Goal: Task Accomplishment & Management: Complete application form

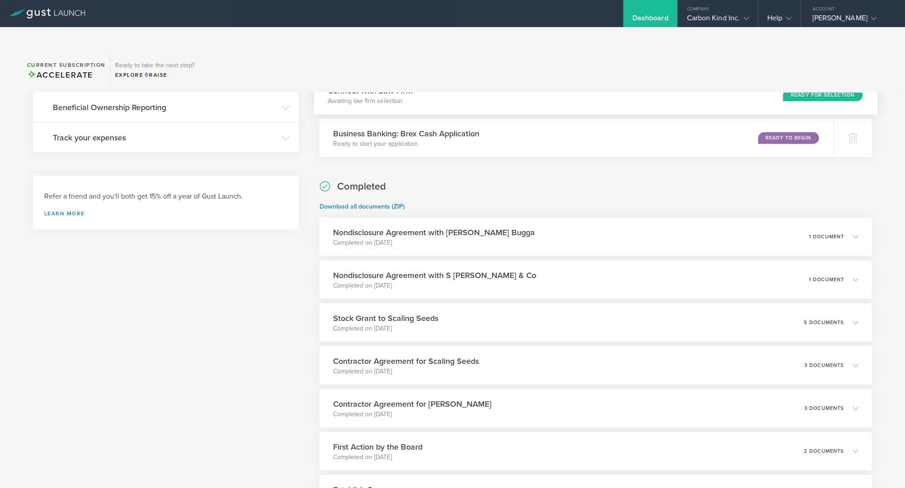
scroll to position [227, 0]
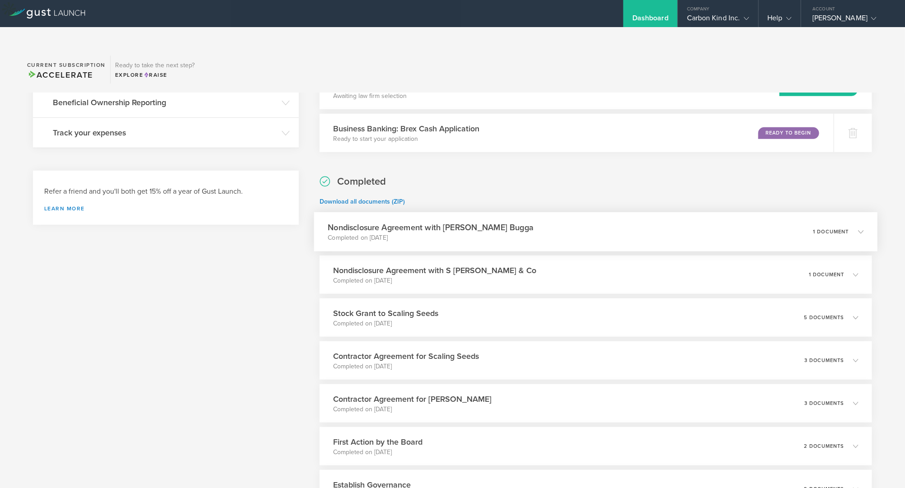
click at [817, 229] on p "1 document" at bounding box center [831, 231] width 36 height 5
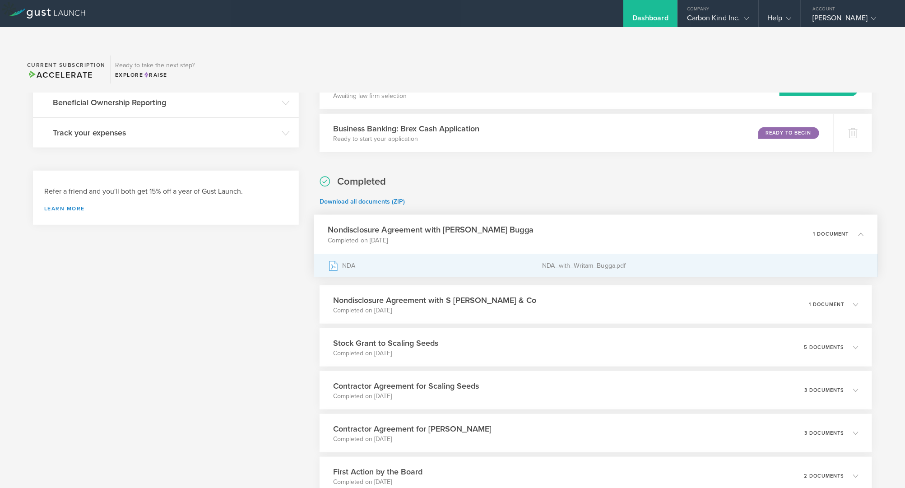
click at [436, 254] on div "NDA" at bounding box center [435, 265] width 214 height 23
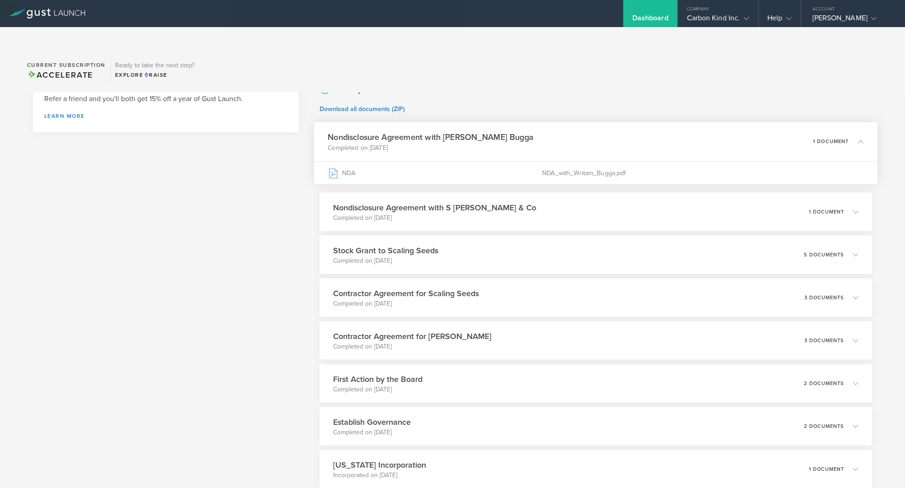
scroll to position [365, 0]
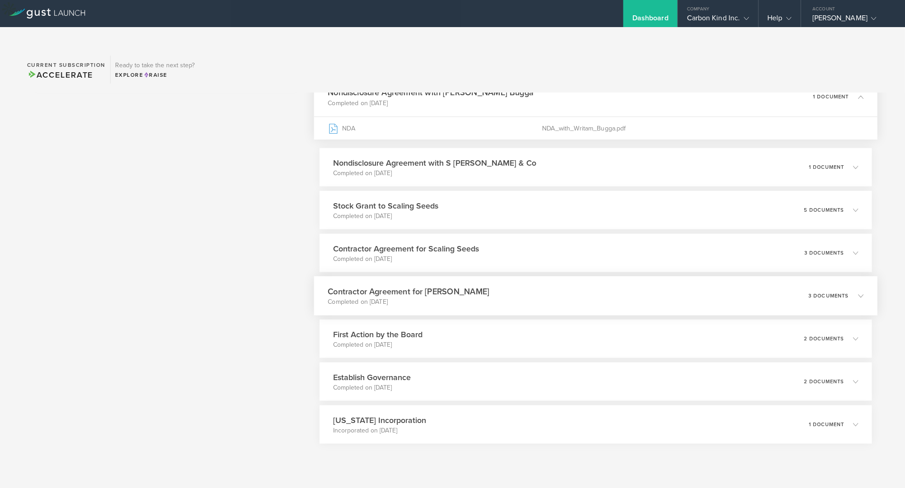
click at [520, 276] on div "Contractor Agreement for Joe Mil C. Completed on Jun 24, 2025 3 documents" at bounding box center [595, 295] width 563 height 39
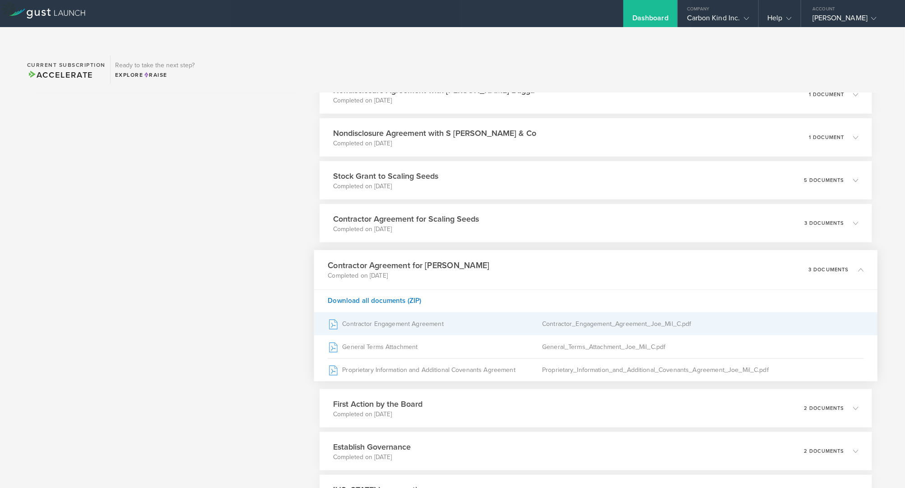
click at [468, 313] on div "Contractor Engagement Agreement" at bounding box center [435, 324] width 214 height 23
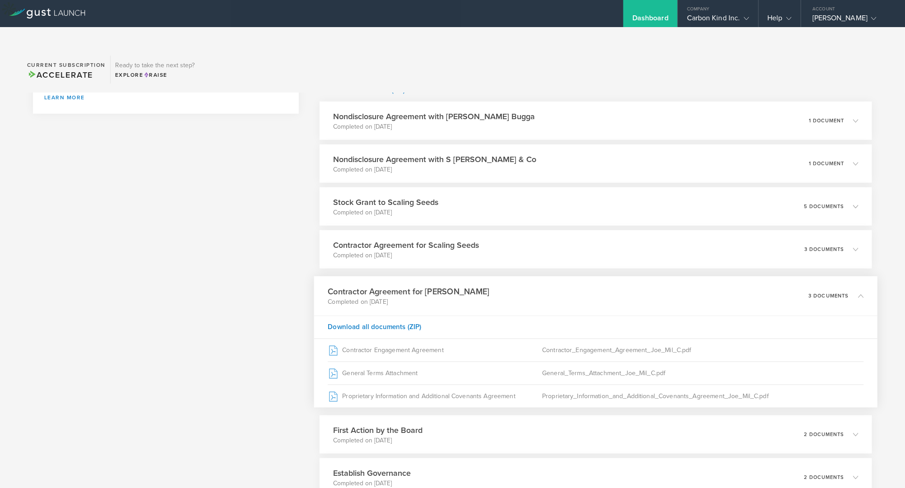
scroll to position [343, 0]
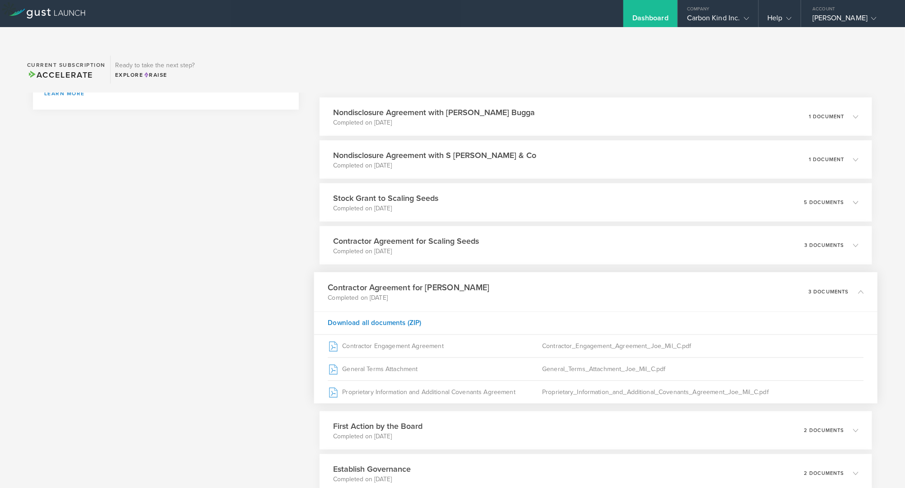
click at [826, 284] on div "3 documents" at bounding box center [835, 291] width 55 height 15
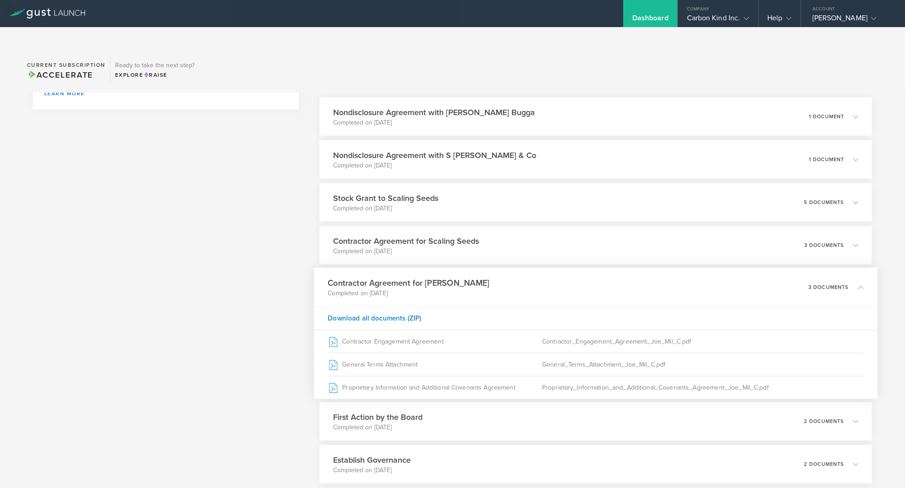
scroll to position [335, 0]
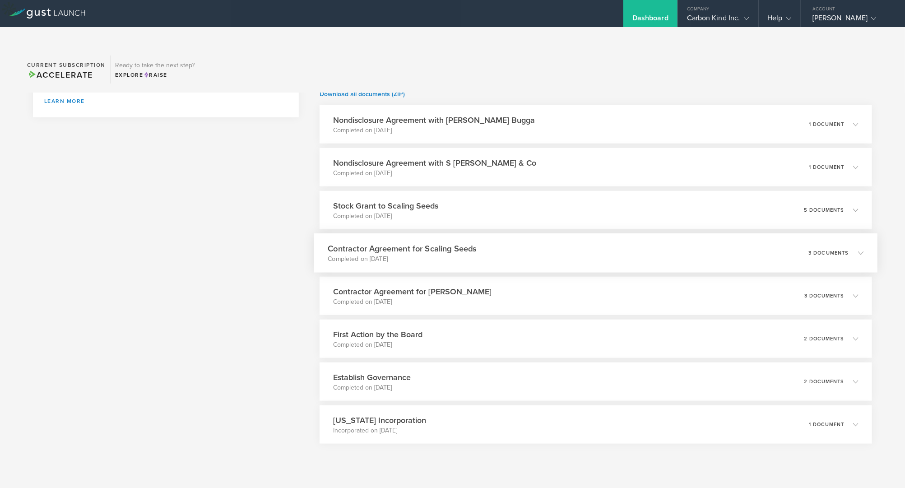
click at [826, 249] on icon at bounding box center [856, 253] width 15 height 8
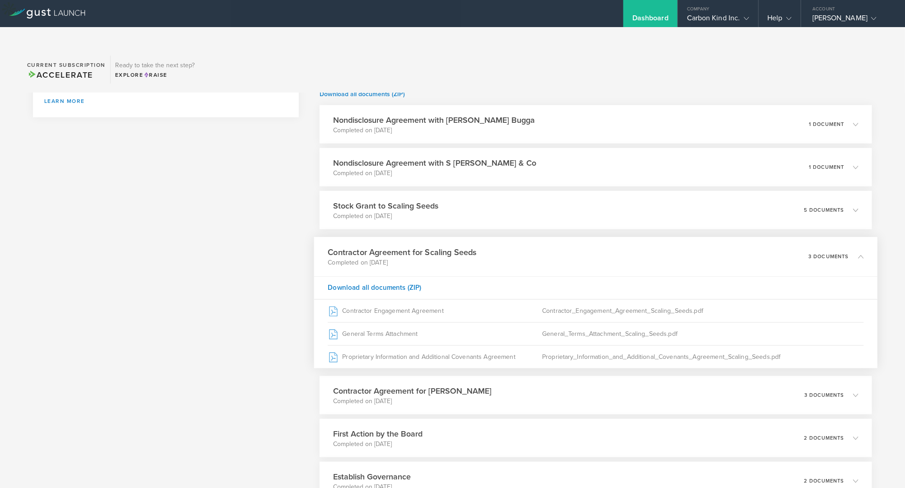
scroll to position [343, 0]
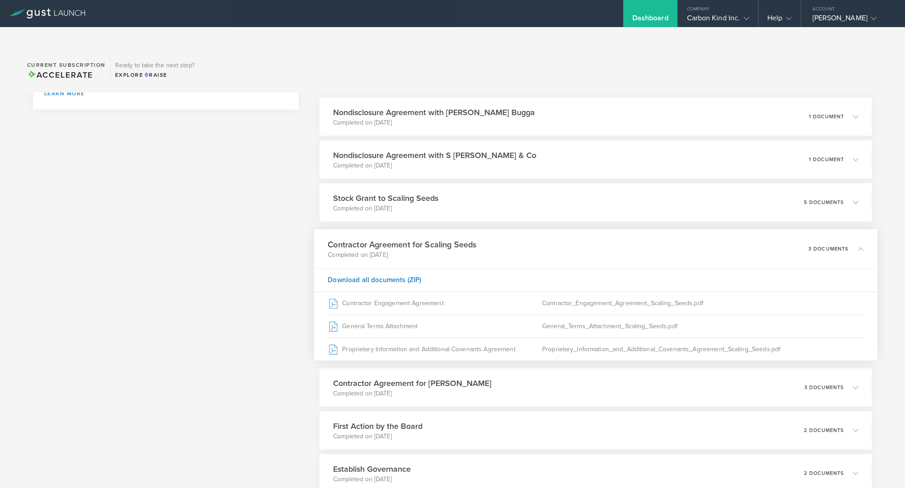
click at [826, 241] on div "3 documents" at bounding box center [835, 248] width 55 height 15
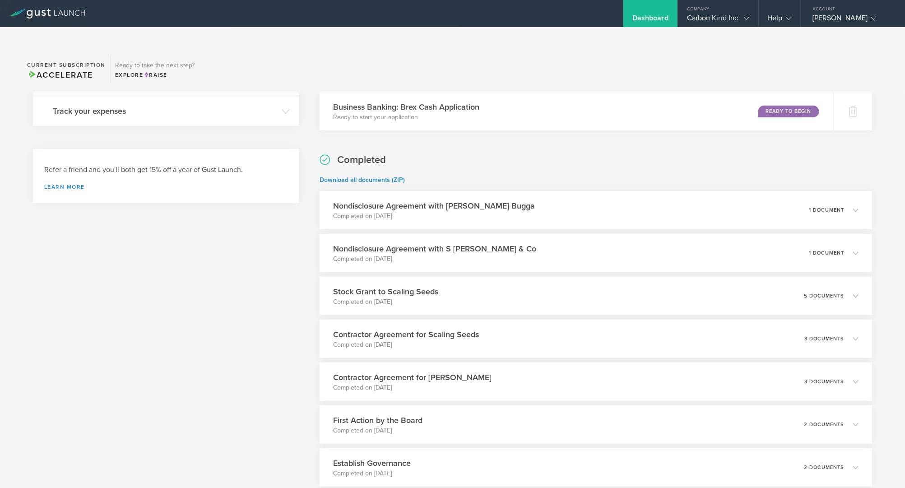
scroll to position [335, 0]
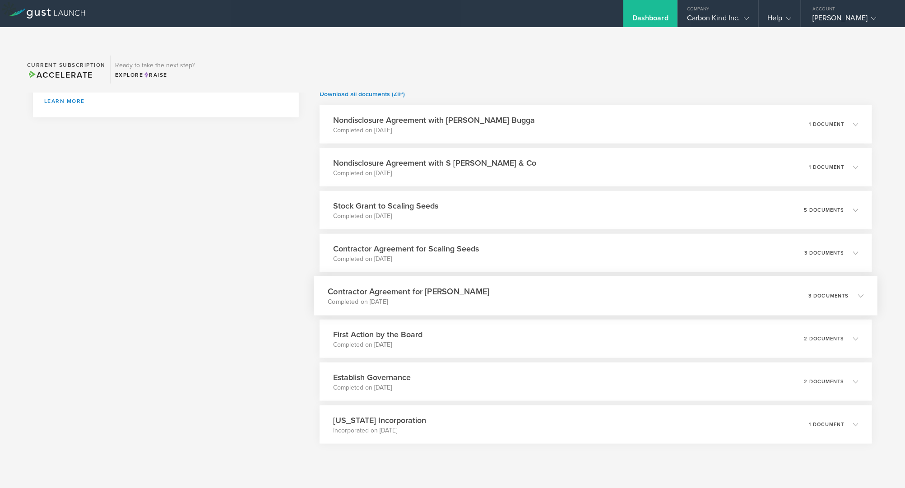
click at [826, 292] on icon at bounding box center [856, 296] width 15 height 8
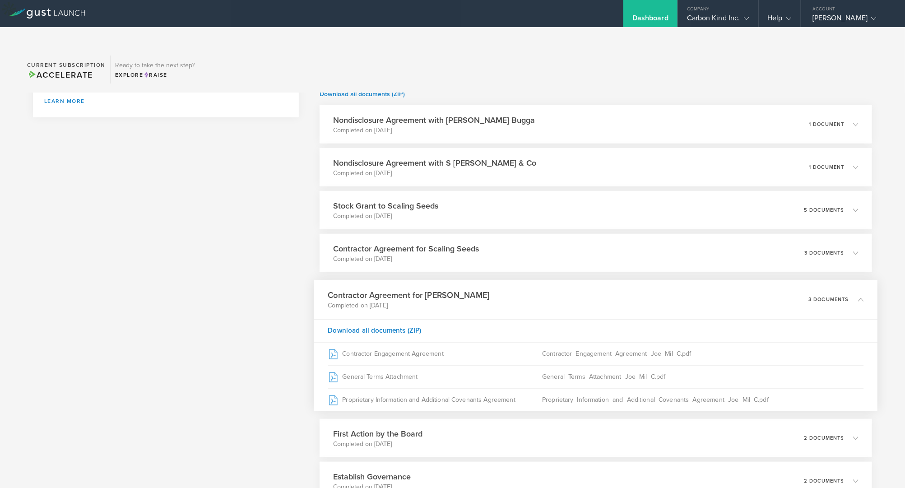
click at [826, 292] on div "3 documents" at bounding box center [835, 299] width 55 height 15
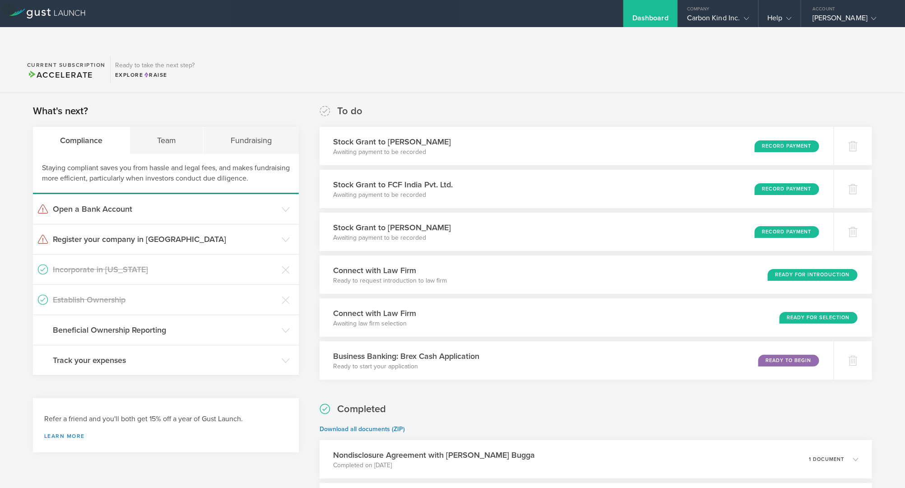
scroll to position [5, 0]
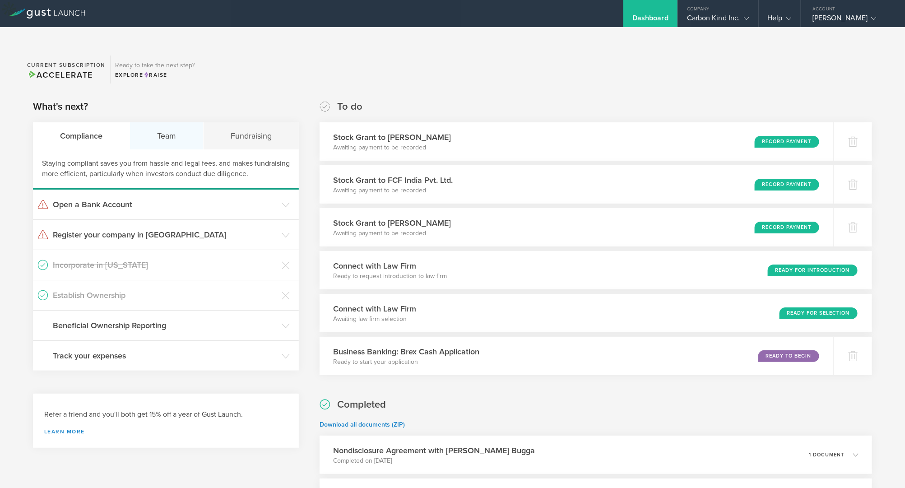
click at [162, 122] on div "Team" at bounding box center [167, 135] width 74 height 27
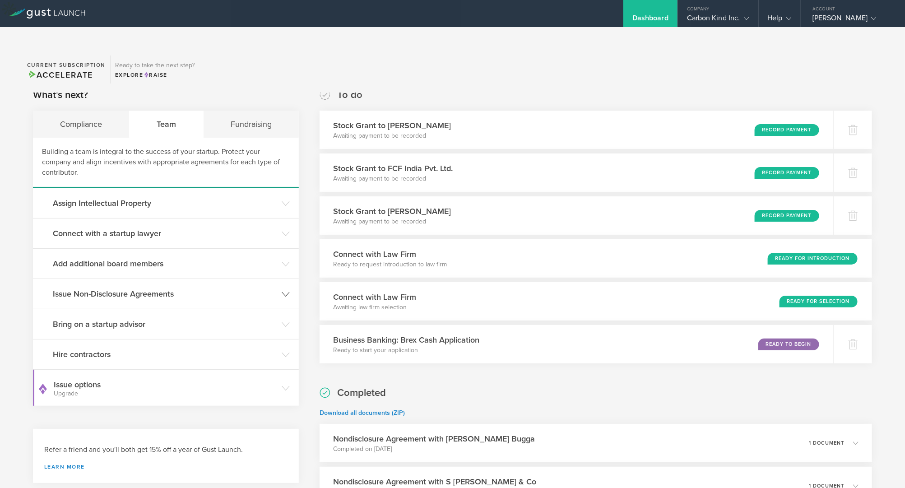
scroll to position [20, 0]
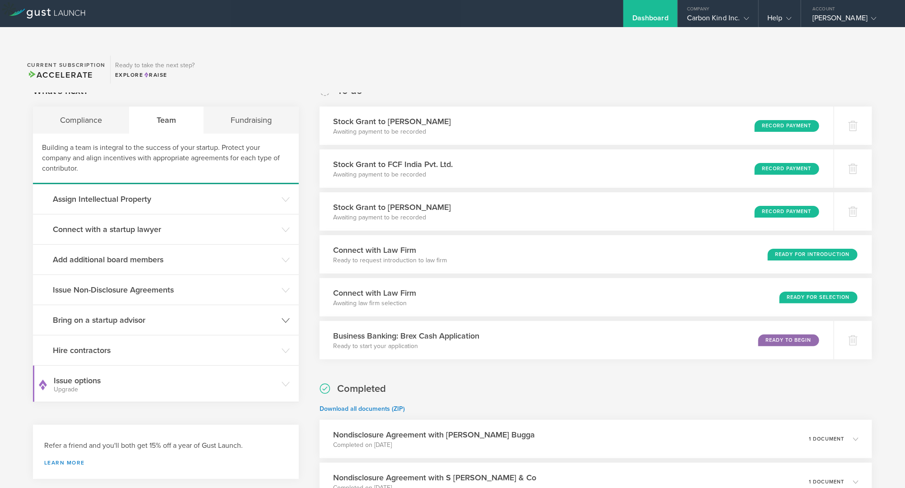
click at [269, 314] on h3 "Bring on a startup advisor" at bounding box center [165, 320] width 224 height 12
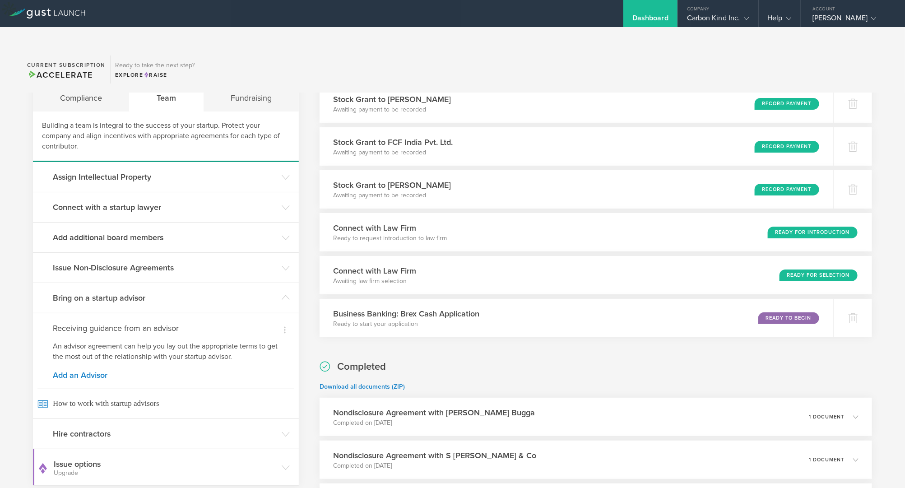
scroll to position [47, 0]
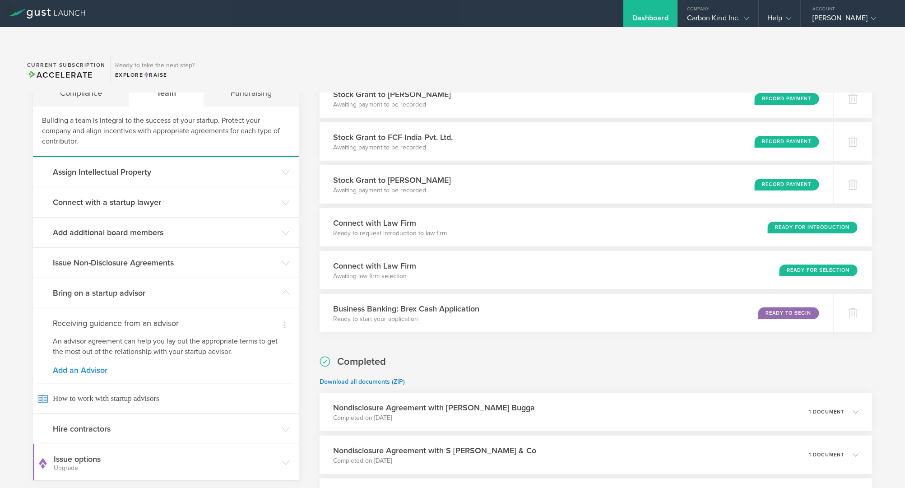
click at [80, 366] on link "Add an Advisor" at bounding box center [166, 370] width 226 height 8
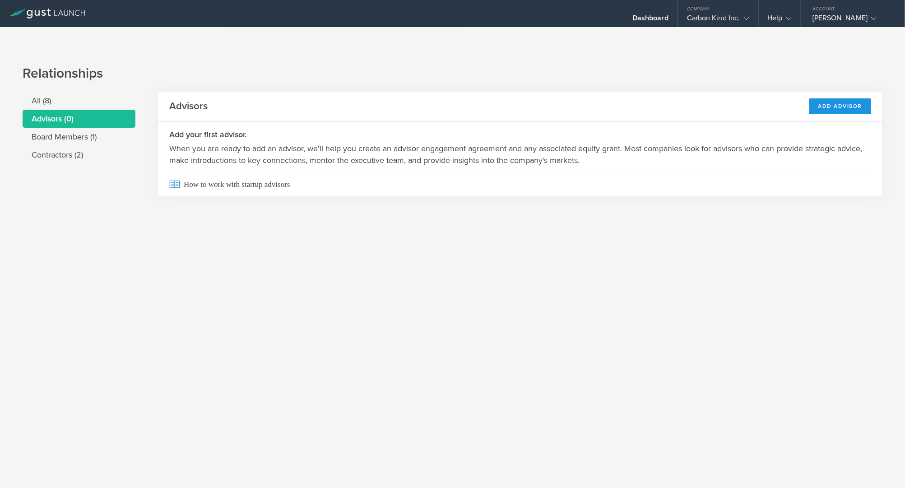
click at [826, 98] on div "Add Advisor" at bounding box center [840, 106] width 62 height 16
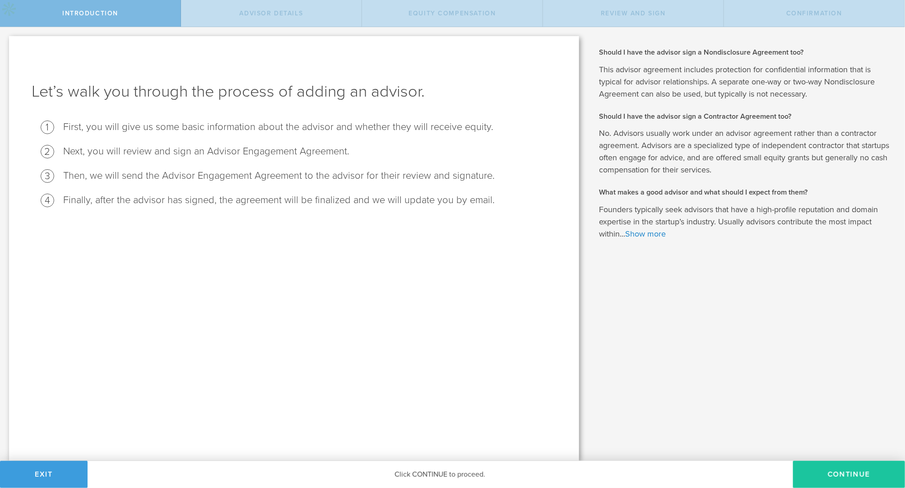
click at [823, 468] on button "Continue" at bounding box center [849, 474] width 112 height 27
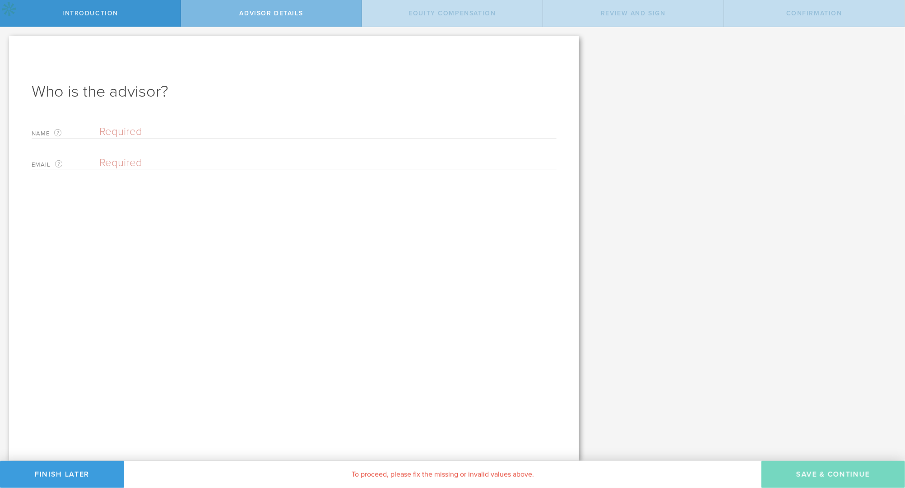
click at [169, 133] on input "text" at bounding box center [327, 132] width 457 height 14
type input "test"
click at [159, 163] on input "email" at bounding box center [325, 163] width 453 height 14
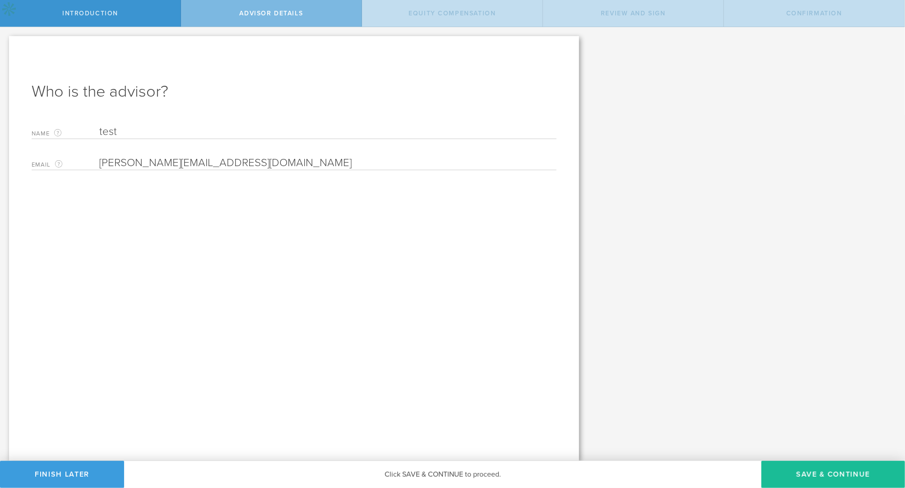
type input "matt@scalingseeds.com"
click at [647, 192] on div "Let’s walk you through the process of adding an advisor. First, you will give u…" at bounding box center [452, 244] width 905 height 434
click at [810, 478] on button "Save & Continue" at bounding box center [833, 474] width 144 height 27
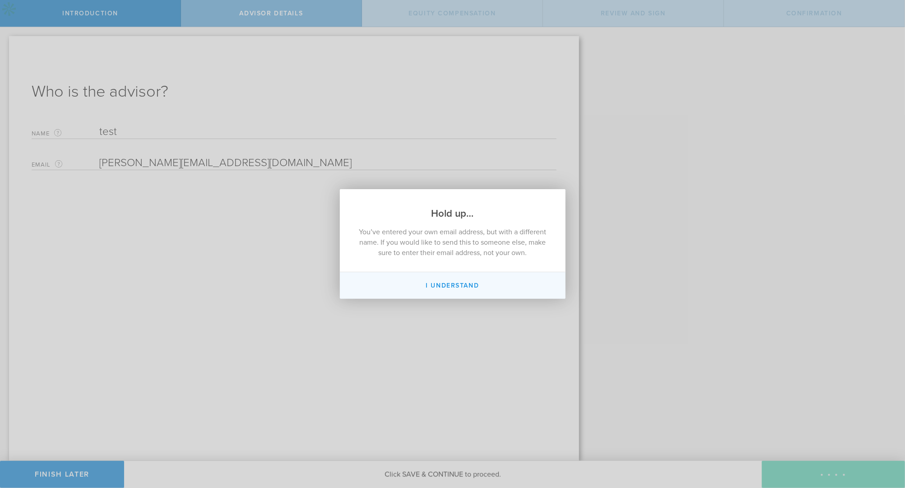
click at [480, 283] on button "I understand" at bounding box center [453, 285] width 226 height 27
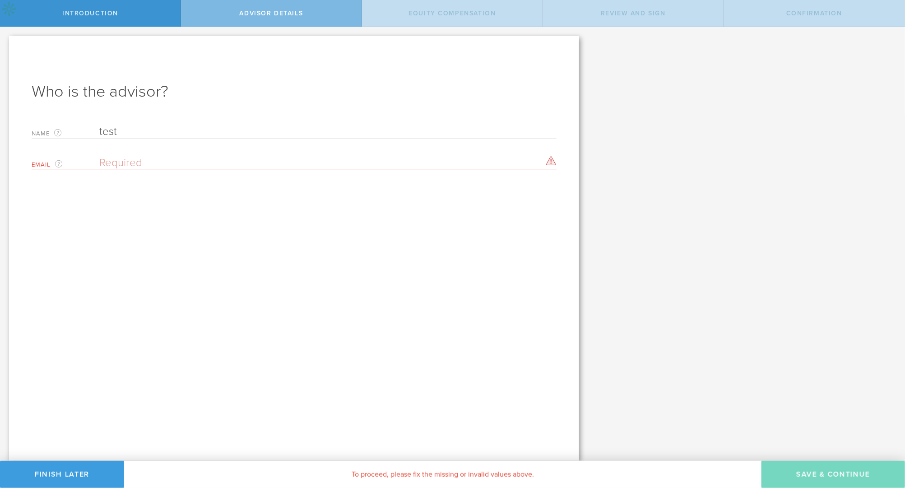
click at [236, 165] on input "email" at bounding box center [325, 163] width 453 height 14
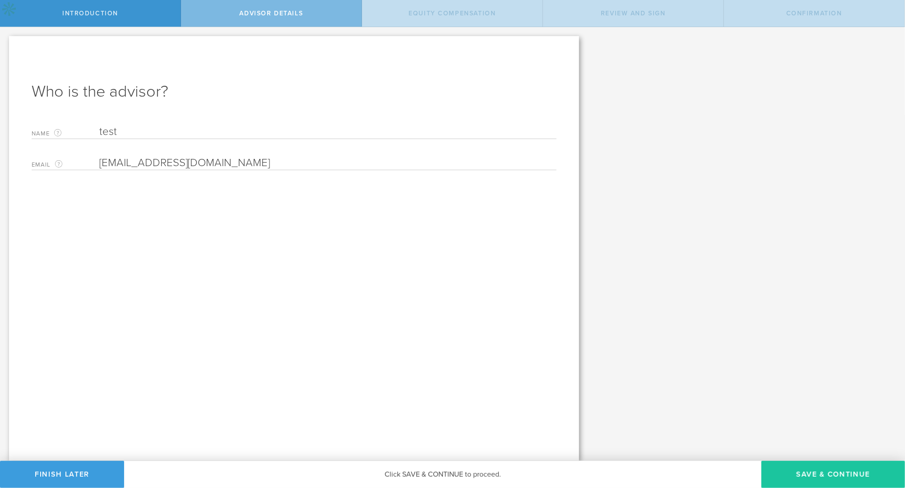
type input "matt@carbonovate.com"
click at [839, 478] on button "Save & Continue" at bounding box center [833, 474] width 144 height 27
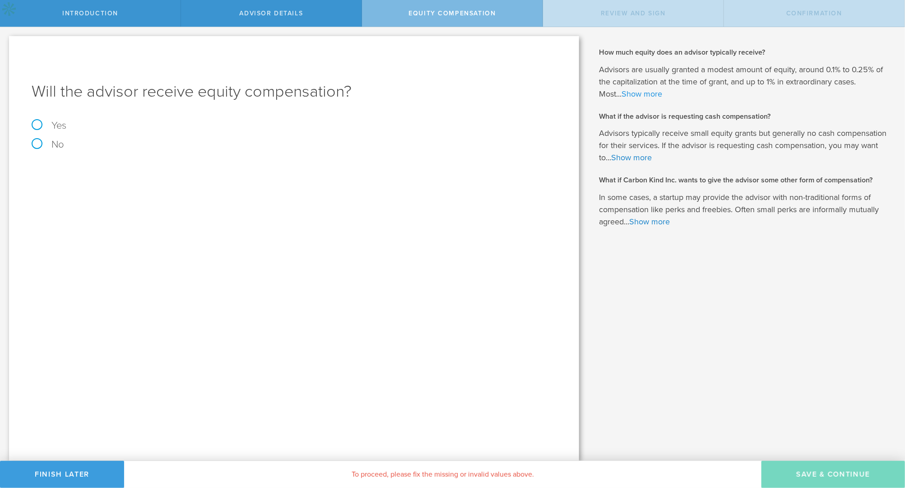
click at [645, 93] on link "Show more" at bounding box center [641, 94] width 41 height 10
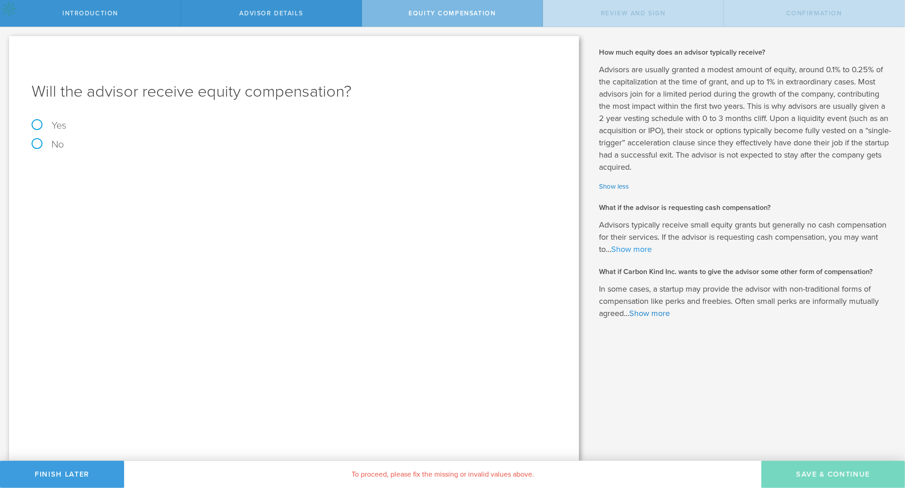
click at [648, 246] on link "Show more" at bounding box center [631, 249] width 41 height 10
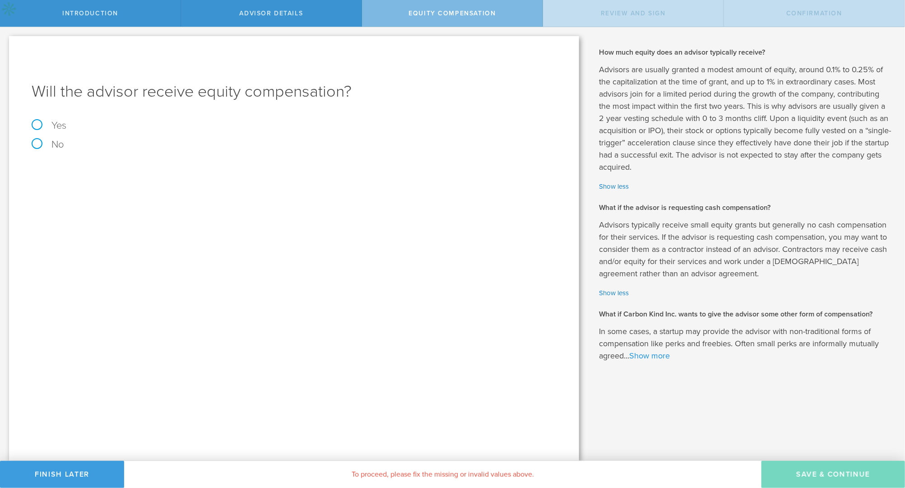
click at [657, 359] on link "Show more" at bounding box center [649, 356] width 41 height 10
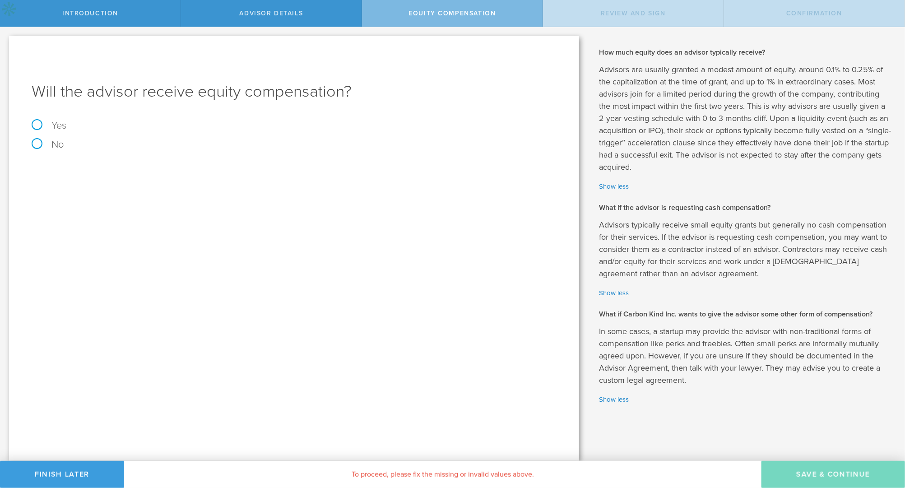
click at [36, 128] on label "Yes" at bounding box center [294, 126] width 525 height 10
click at [6, 42] on input "Yes" at bounding box center [3, 34] width 6 height 14
radio input "true"
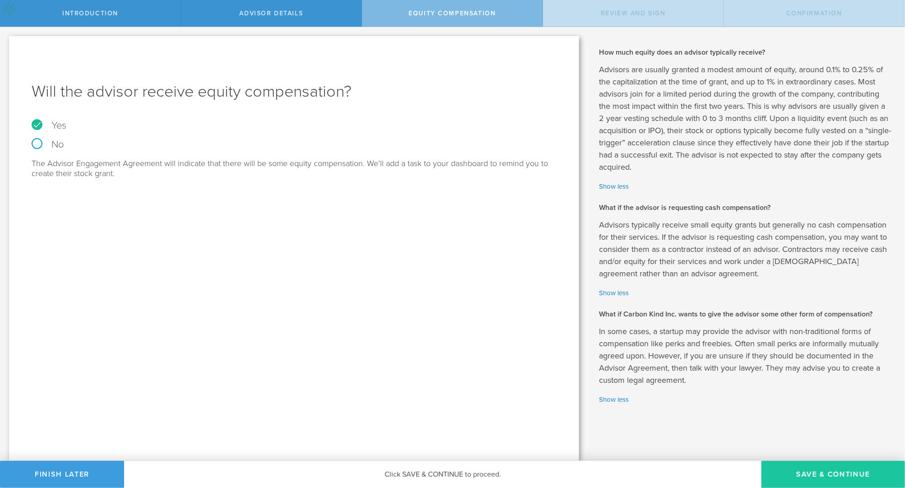
click at [795, 472] on button "Save & Continue" at bounding box center [833, 474] width 144 height 27
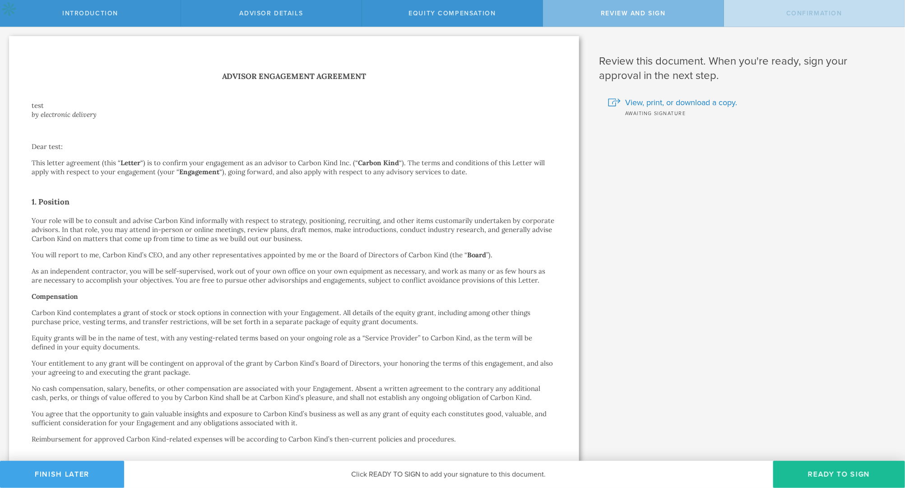
click at [85, 477] on button "Finish Later" at bounding box center [62, 474] width 124 height 27
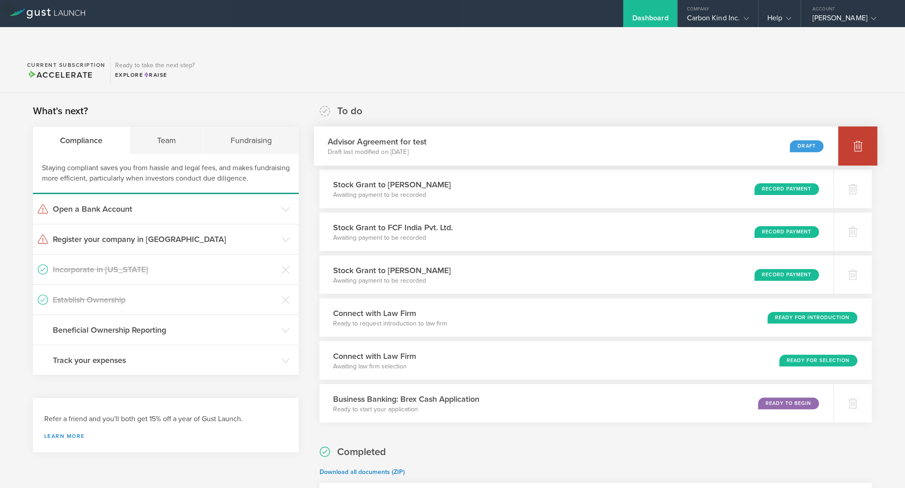
click at [860, 142] on icon at bounding box center [857, 146] width 9 height 9
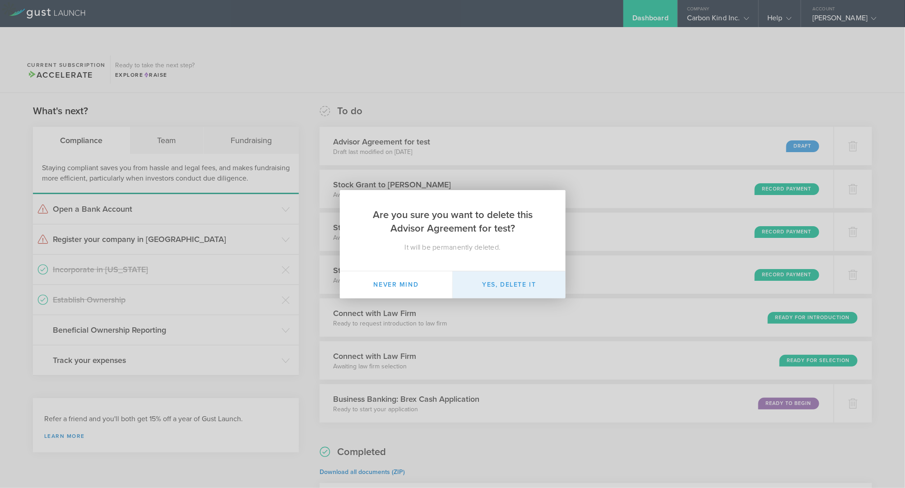
click at [494, 282] on button "Yes, delete it" at bounding box center [509, 284] width 113 height 27
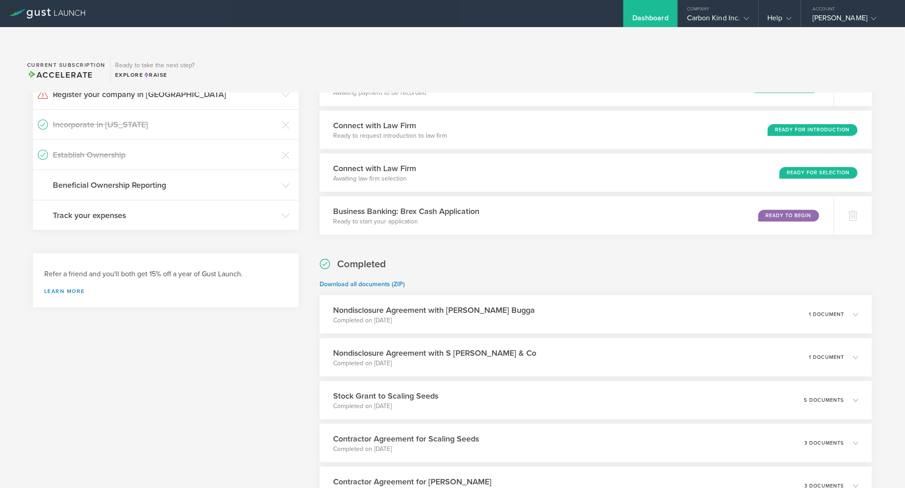
scroll to position [221, 0]
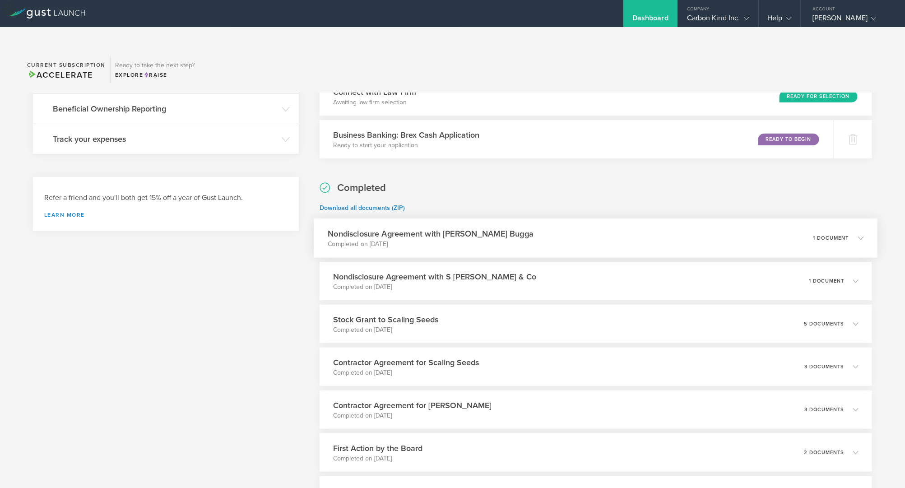
click at [858, 234] on icon at bounding box center [856, 238] width 15 height 8
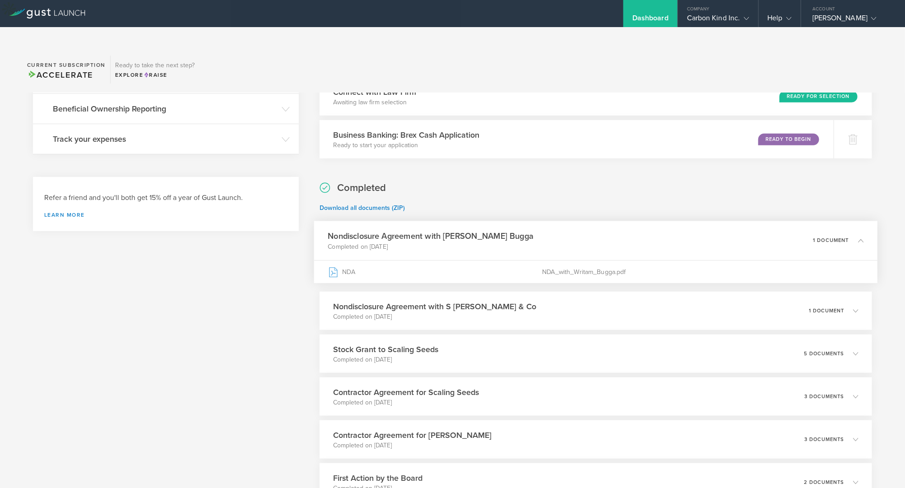
click at [857, 237] on icon at bounding box center [856, 241] width 15 height 8
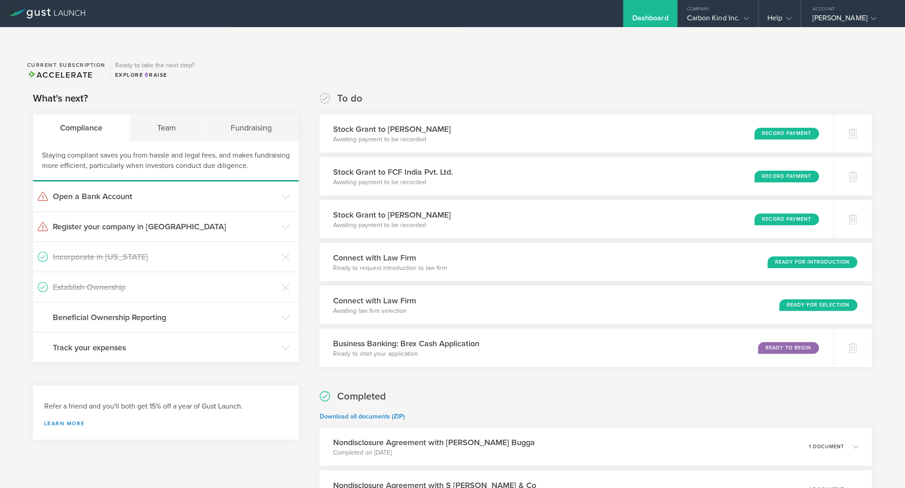
scroll to position [0, 0]
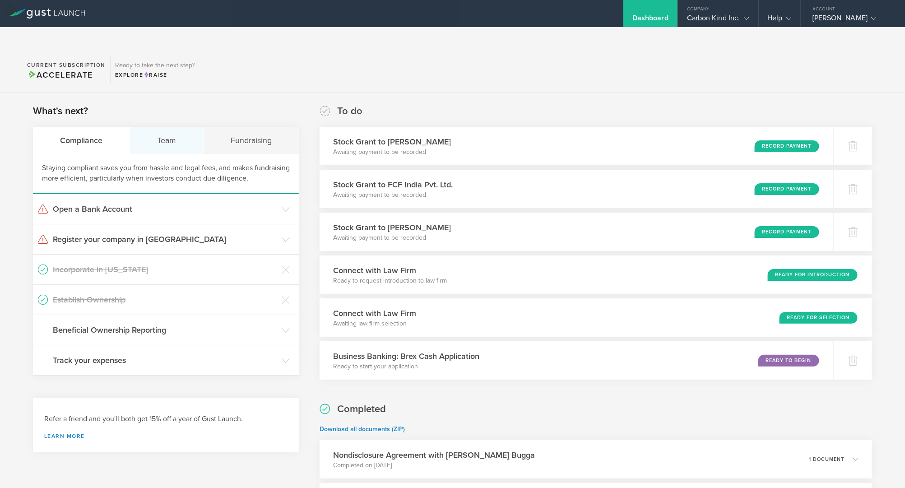
click at [175, 127] on div "Team" at bounding box center [167, 140] width 74 height 27
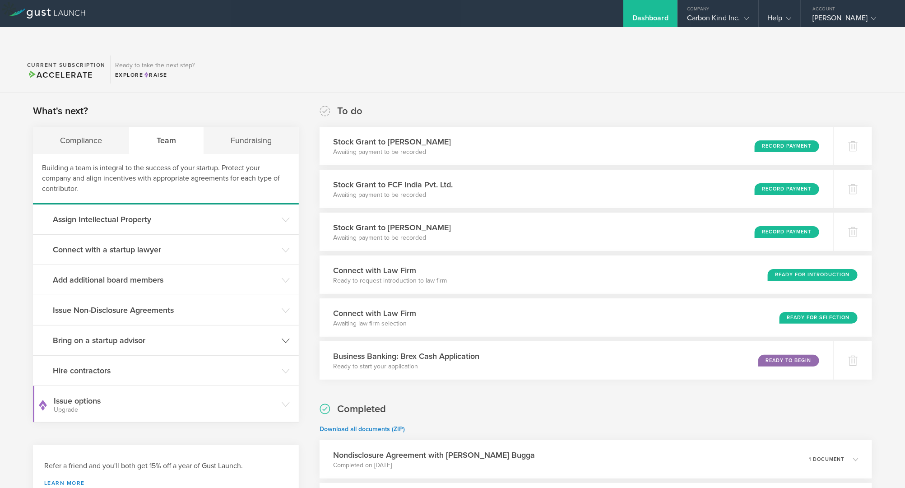
click at [277, 334] on h3 "Bring on a startup advisor" at bounding box center [165, 340] width 224 height 12
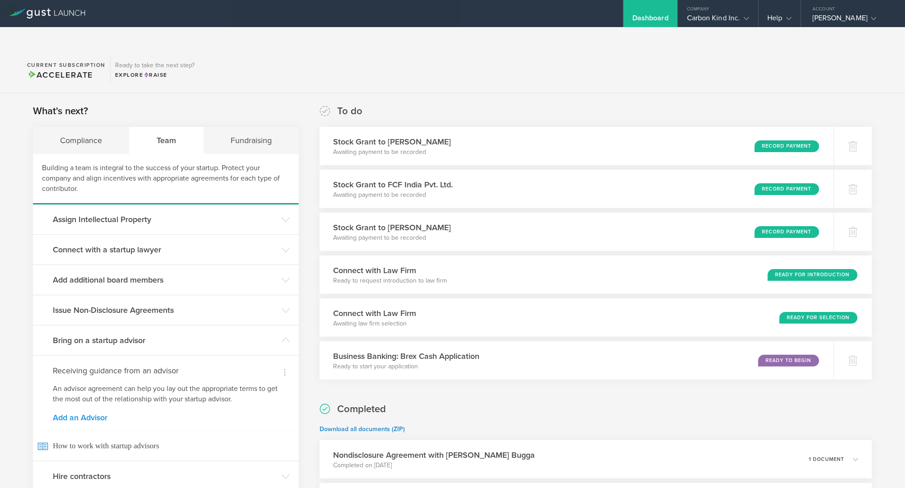
click at [81, 413] on link "Add an Advisor" at bounding box center [166, 417] width 226 height 8
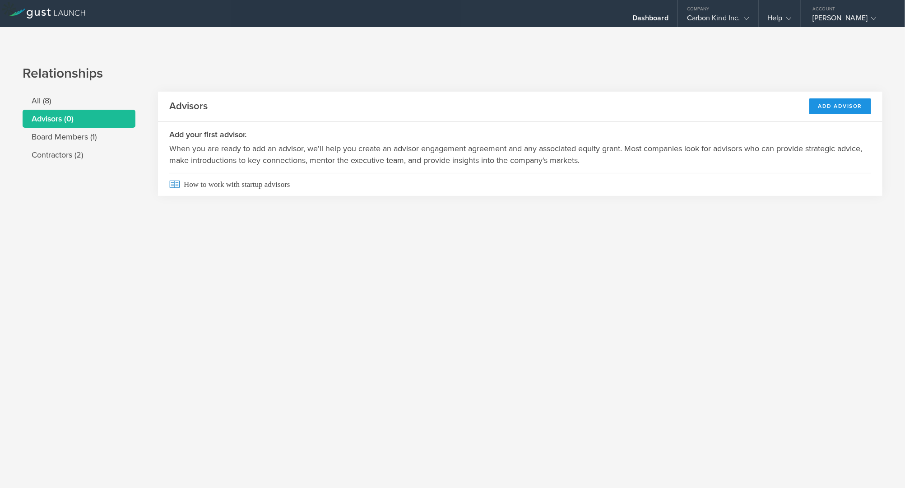
click at [832, 98] on div "Add Advisor" at bounding box center [840, 106] width 62 height 16
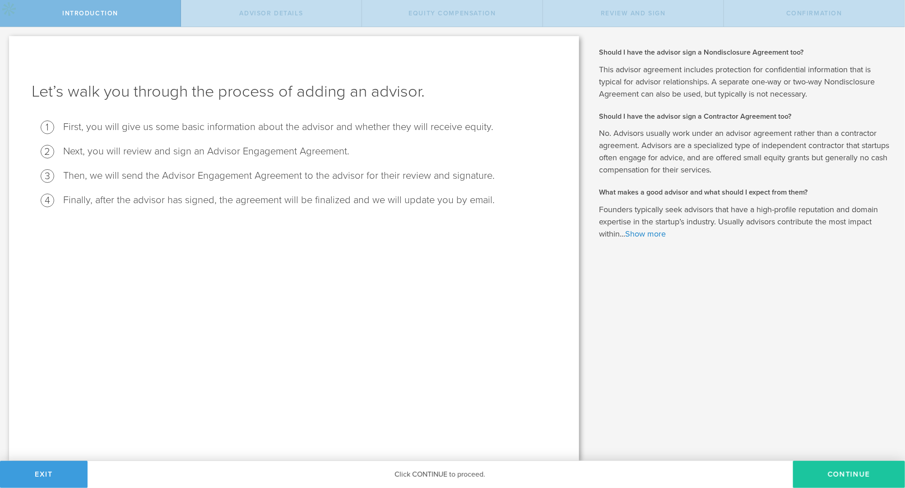
click at [837, 479] on button "Continue" at bounding box center [849, 474] width 112 height 27
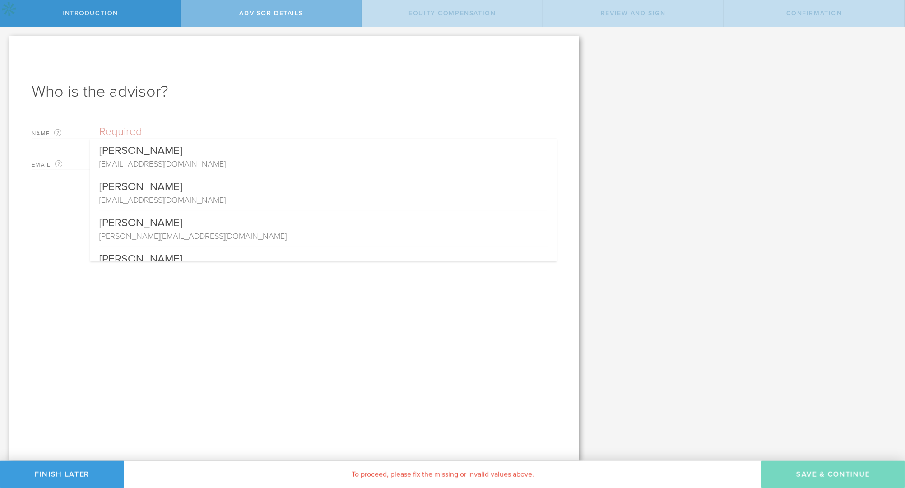
click at [163, 129] on input "text" at bounding box center [327, 132] width 457 height 14
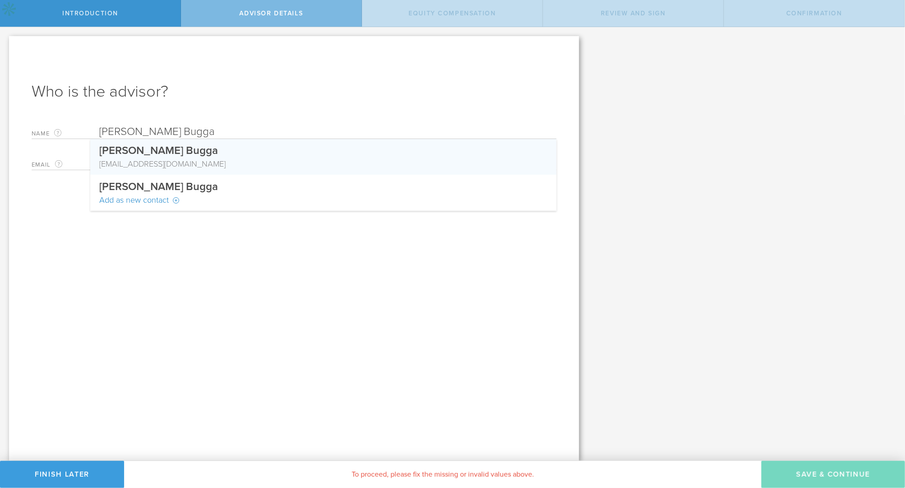
type input "[PERSON_NAME] Bugga"
click at [120, 167] on div "[EMAIL_ADDRESS][DOMAIN_NAME]" at bounding box center [323, 164] width 448 height 12
type input "[EMAIL_ADDRESS][DOMAIN_NAME]"
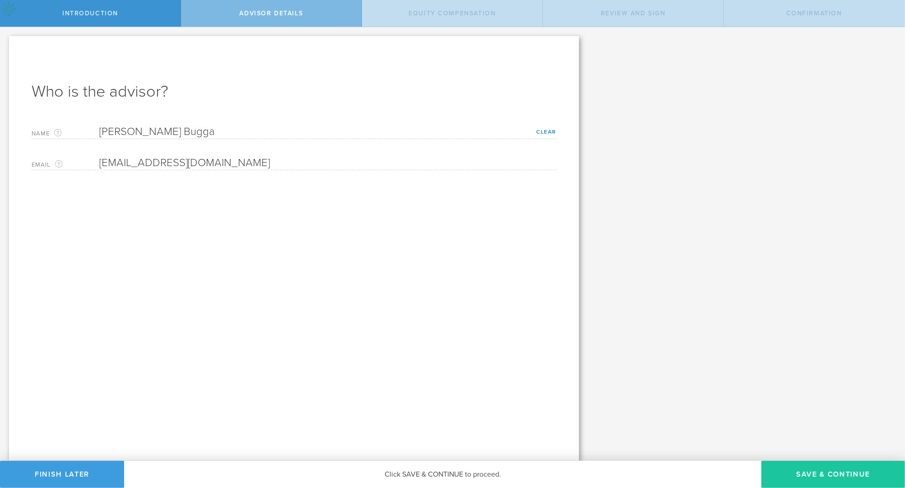
click at [786, 473] on button "Save & Continue" at bounding box center [833, 474] width 144 height 27
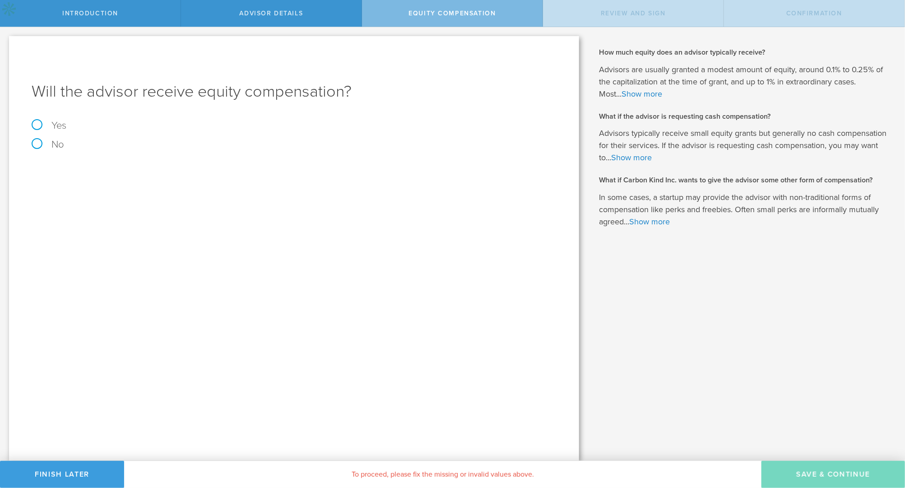
click at [34, 126] on label "Yes" at bounding box center [294, 126] width 525 height 10
click at [6, 42] on input "Yes" at bounding box center [3, 34] width 6 height 14
radio input "true"
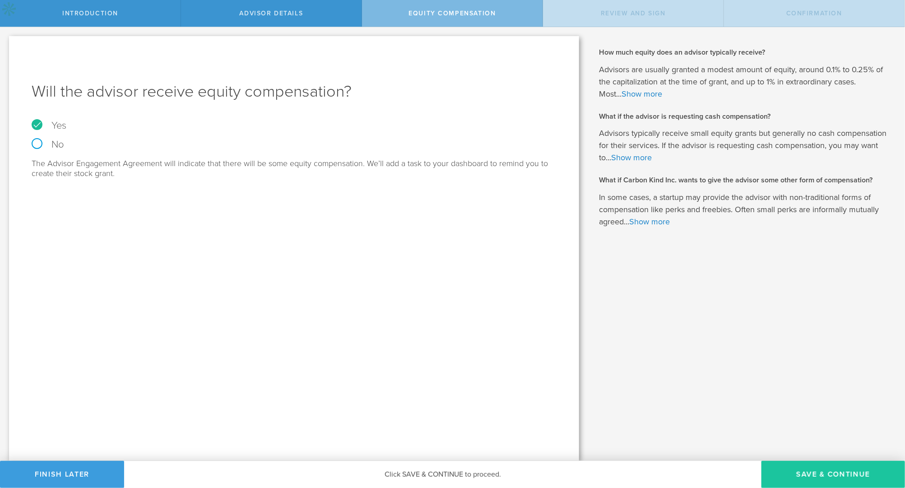
click at [809, 472] on button "Save & Continue" at bounding box center [833, 474] width 144 height 27
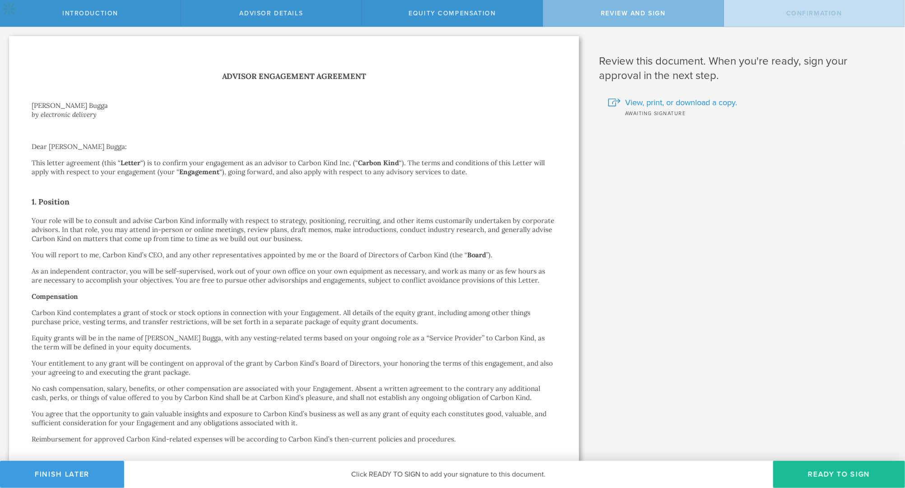
click at [661, 102] on span "View, print, or download a copy." at bounding box center [681, 103] width 112 height 12
click at [62, 482] on button "Finish Later" at bounding box center [62, 474] width 124 height 27
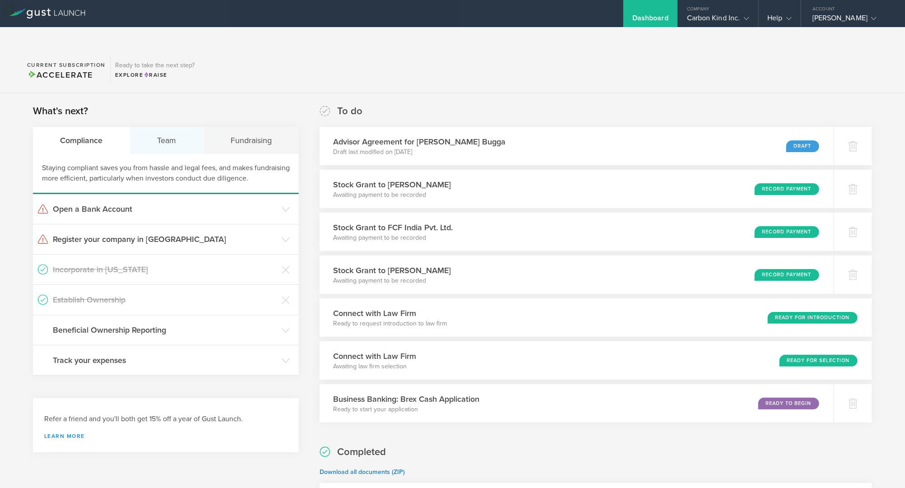
click at [179, 127] on div "Team" at bounding box center [167, 140] width 74 height 27
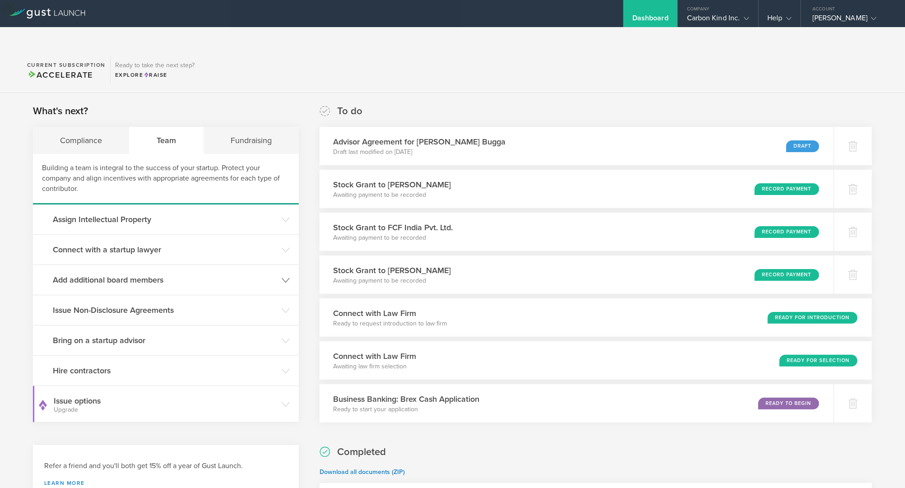
scroll to position [3, 0]
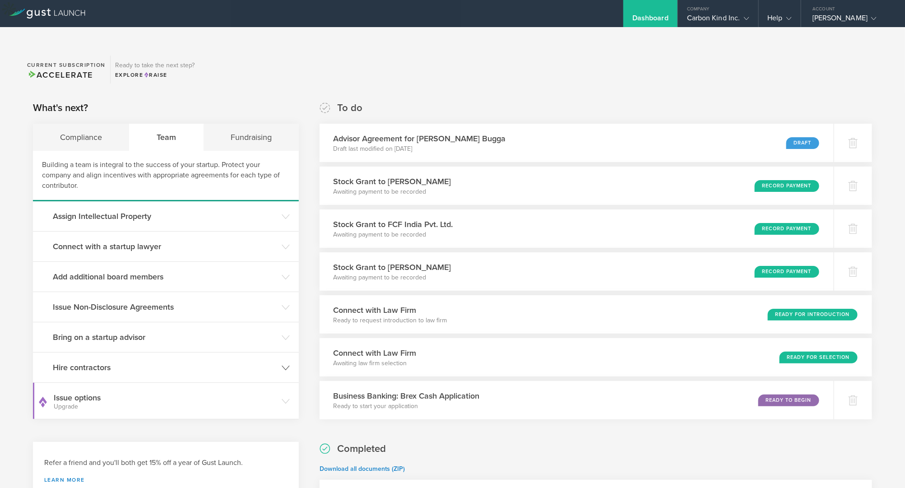
click at [282, 364] on icon at bounding box center [286, 368] width 8 height 8
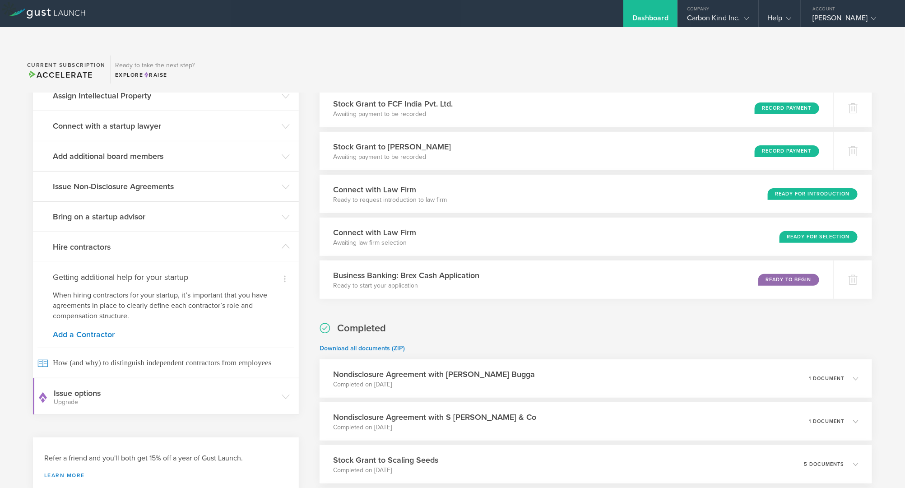
scroll to position [154, 0]
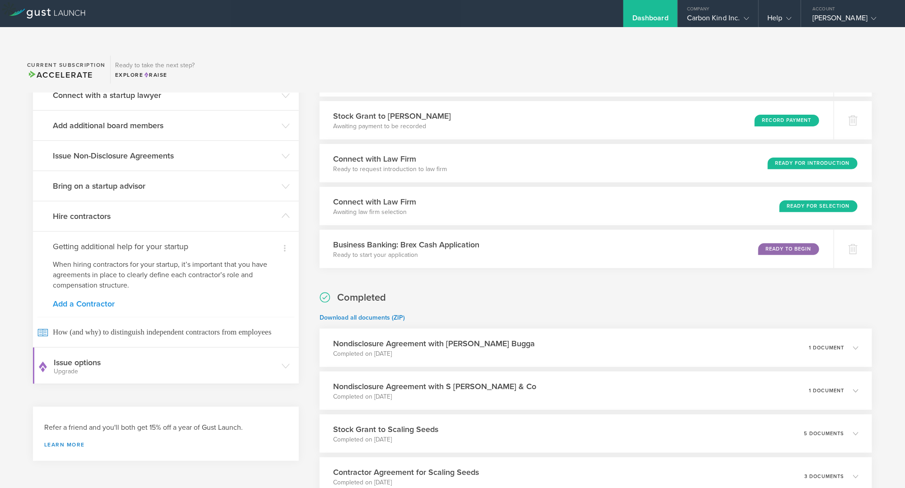
click at [100, 300] on link "Add a Contractor" at bounding box center [166, 304] width 226 height 8
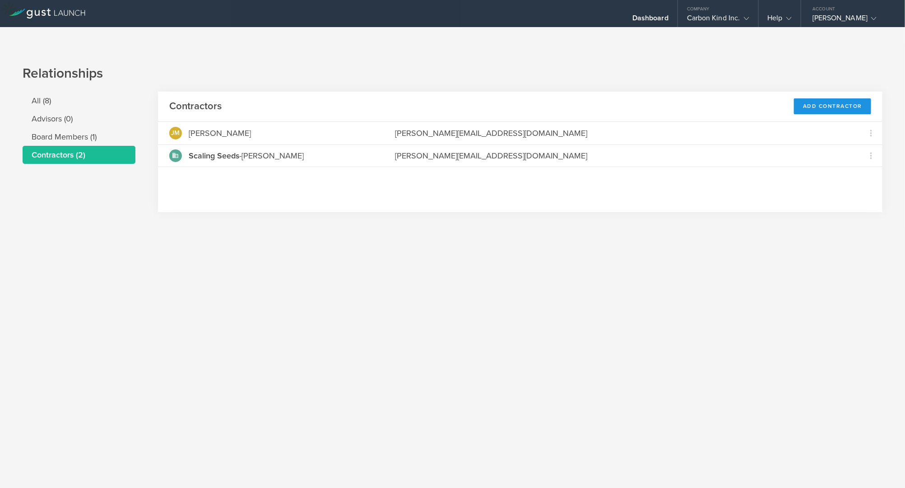
click at [811, 98] on div "Add Contractor" at bounding box center [832, 106] width 77 height 16
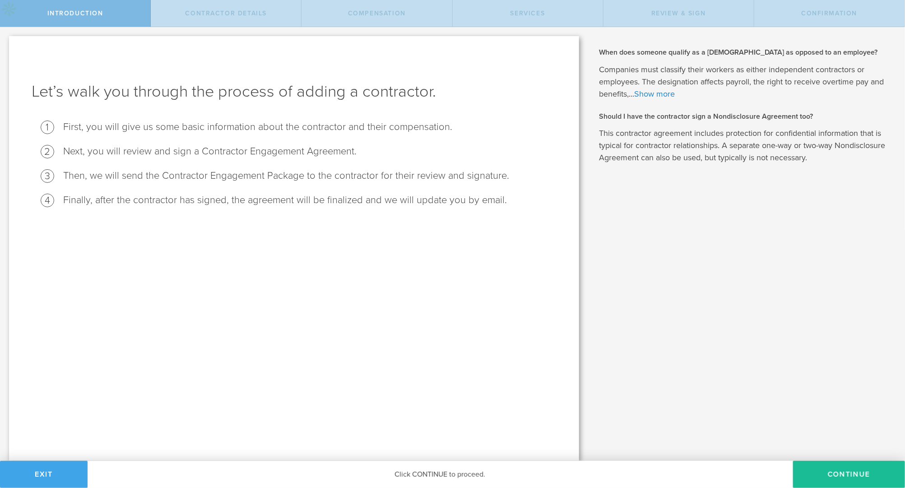
click at [70, 479] on button "Exit" at bounding box center [44, 474] width 88 height 27
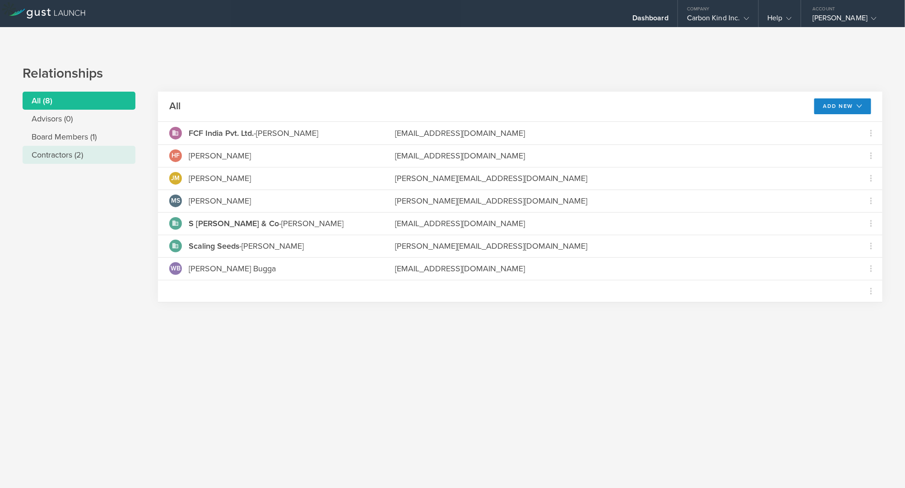
click at [86, 146] on li "Contractors (2)" at bounding box center [79, 155] width 113 height 18
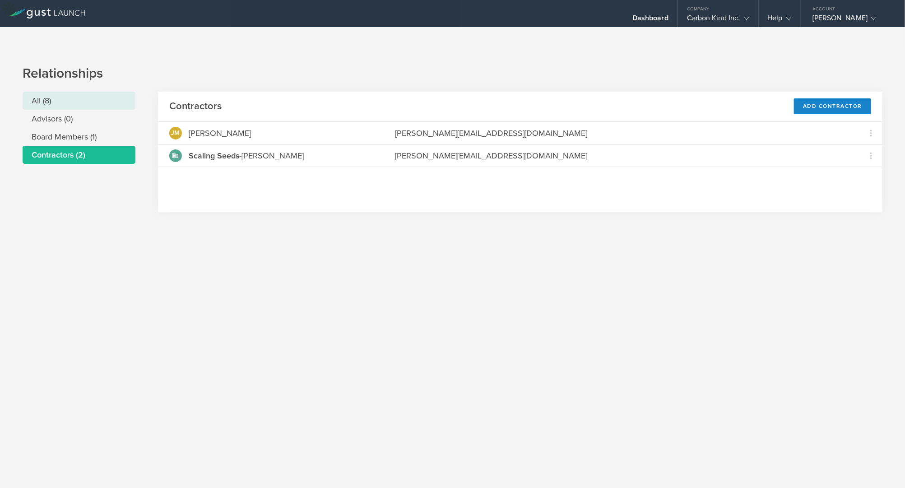
click at [58, 92] on li "All (8)" at bounding box center [79, 101] width 113 height 18
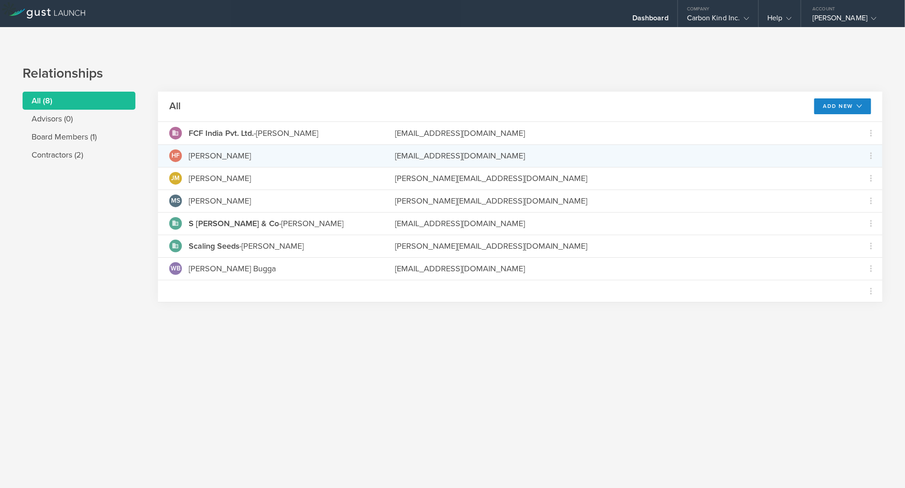
click at [337, 149] on div "HF Hannah Flach" at bounding box center [270, 155] width 203 height 13
click at [362, 149] on div "HF Hannah Flach" at bounding box center [270, 155] width 203 height 13
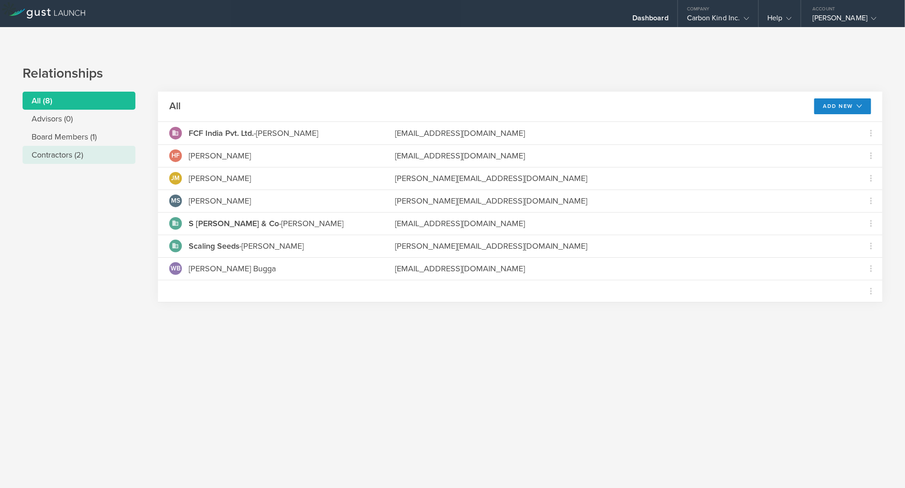
click at [66, 146] on li "Contractors (2)" at bounding box center [79, 155] width 113 height 18
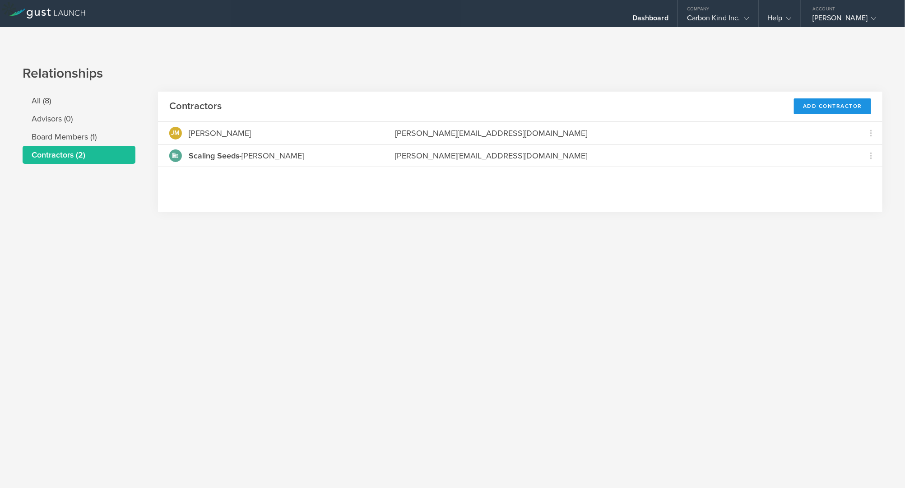
click at [804, 98] on div "Add Contractor" at bounding box center [832, 106] width 77 height 16
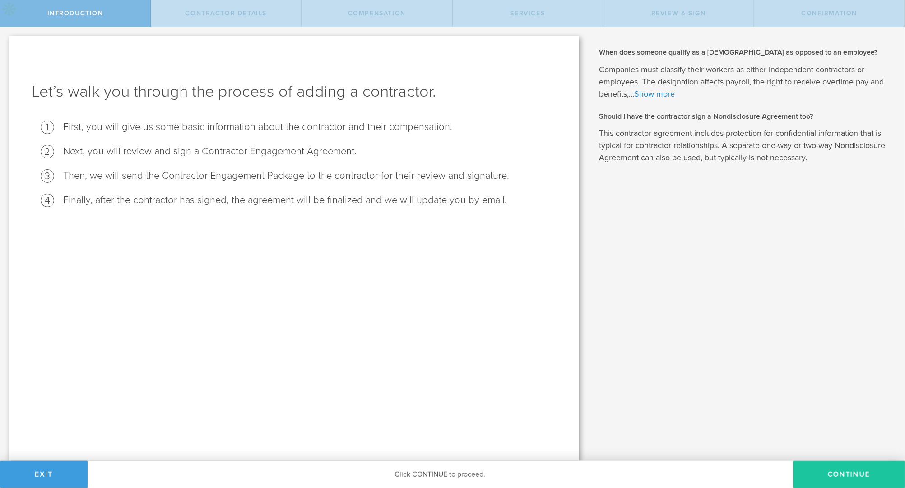
click at [844, 480] on button "Continue" at bounding box center [849, 474] width 112 height 27
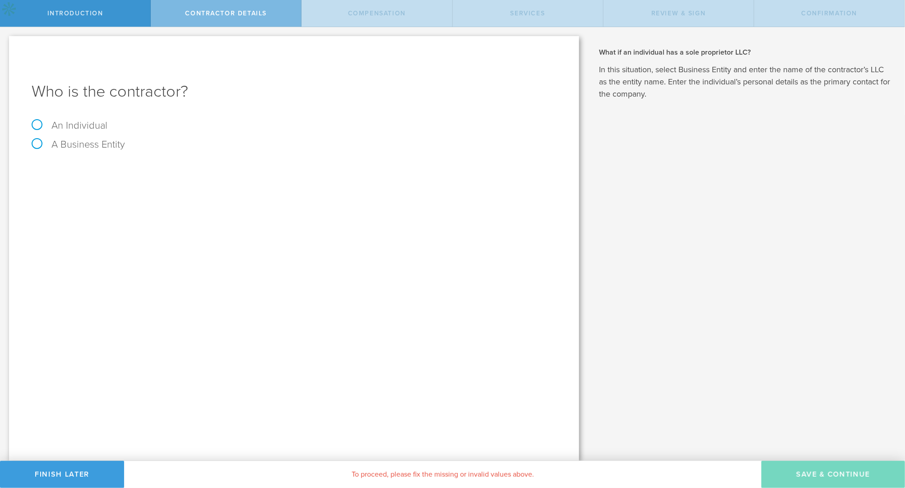
click at [35, 125] on label "An Individual" at bounding box center [70, 126] width 76 height 12
click at [6, 42] on input "An Individual" at bounding box center [3, 34] width 6 height 14
radio input "true"
click at [253, 160] on div "Name The first and last name of the person that you are hiring as a contractor." at bounding box center [294, 167] width 525 height 19
click at [196, 167] on input "text" at bounding box center [327, 170] width 457 height 14
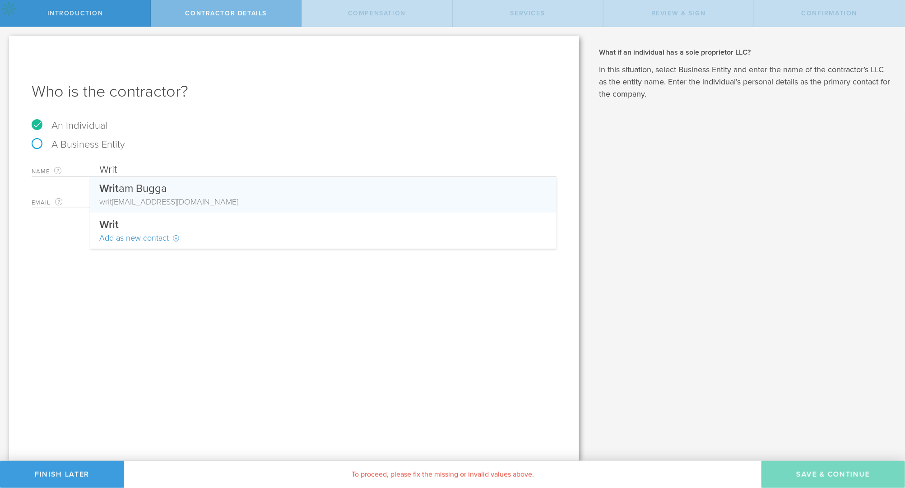
click at [204, 195] on div "Writ am Bugga" at bounding box center [323, 186] width 448 height 19
type input "[PERSON_NAME] Bugga"
type input "[EMAIL_ADDRESS][DOMAIN_NAME]"
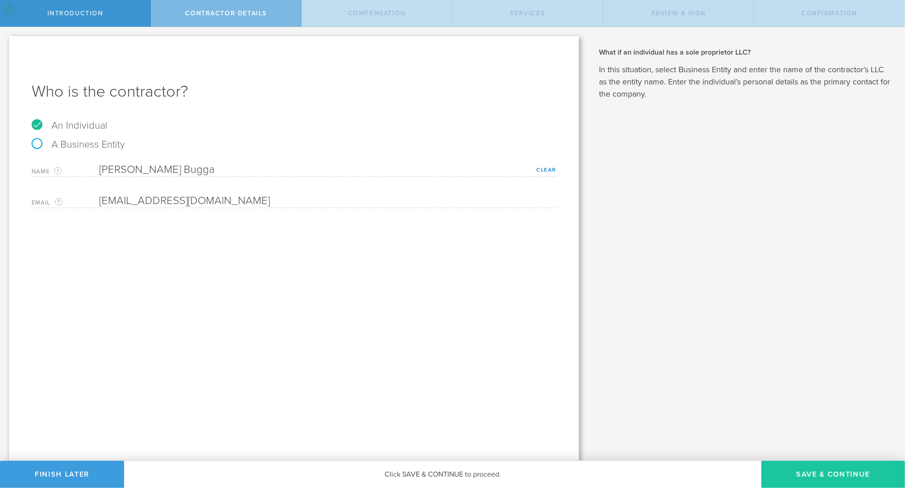
click at [831, 481] on button "Save & Continue" at bounding box center [833, 474] width 144 height 27
select select "none"
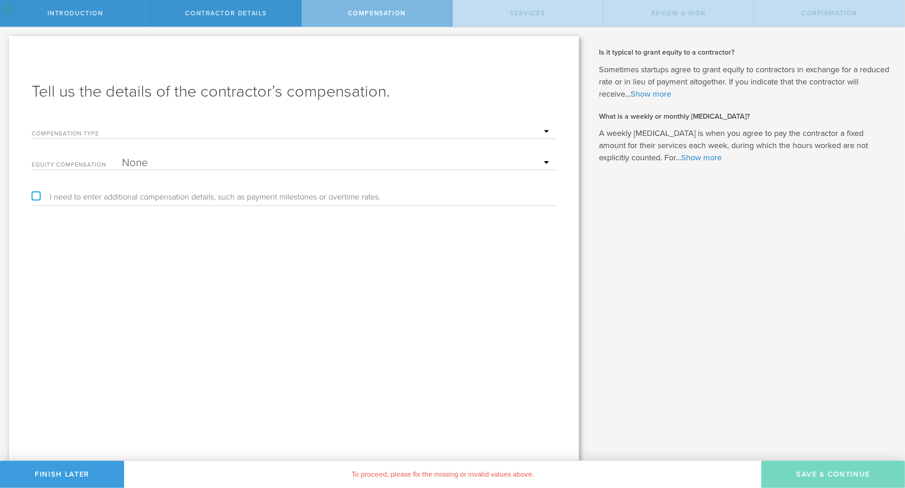
click at [542, 128] on select "Hourly Daily Weekly [MEDICAL_DATA] Monthly [MEDICAL_DATA] Project Flat Rate No …" at bounding box center [337, 132] width 430 height 14
select select "noCash"
click at [288, 162] on select "None Stock Grant" at bounding box center [337, 163] width 430 height 14
select select "stock"
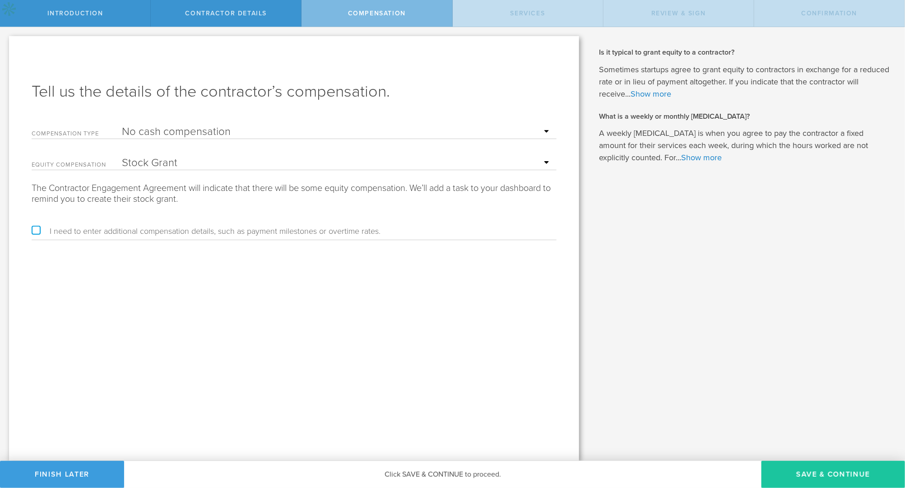
click at [837, 469] on button "Save & Continue" at bounding box center [833, 474] width 144 height 27
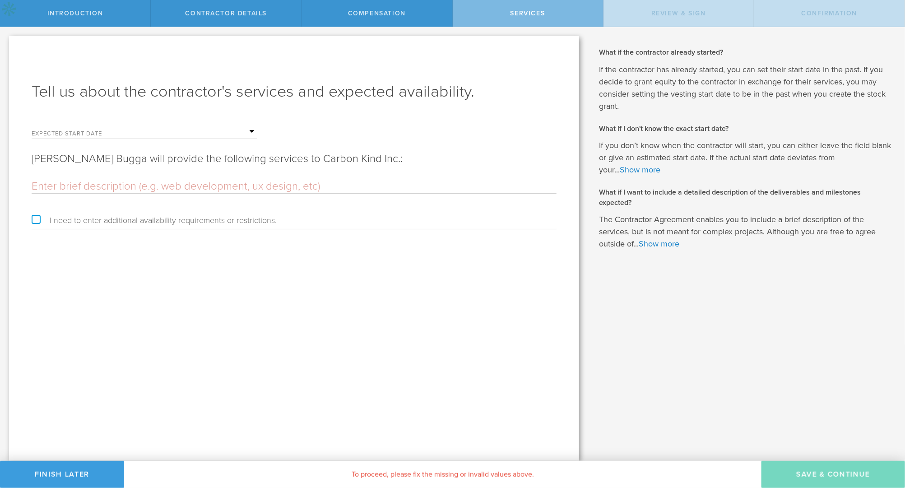
click at [243, 131] on input "text" at bounding box center [189, 132] width 135 height 14
click at [131, 217] on span "18" at bounding box center [130, 219] width 16 height 16
click at [268, 188] on input "text" at bounding box center [294, 187] width 525 height 14
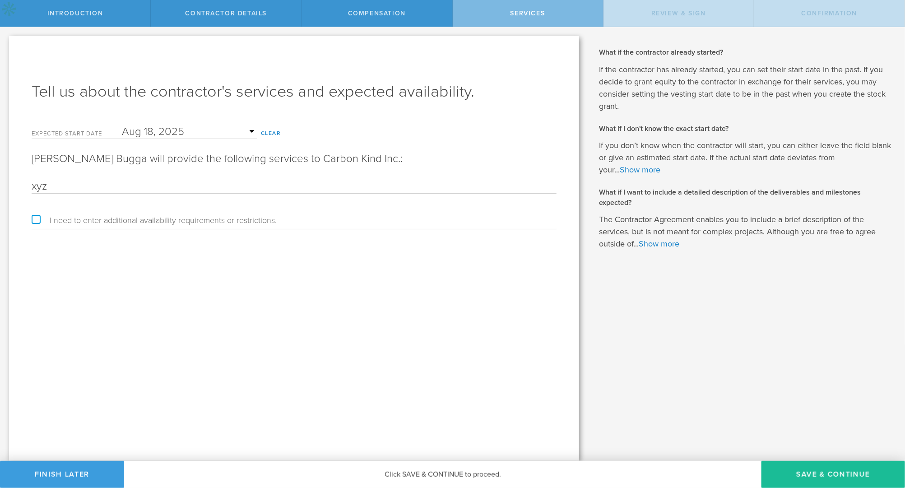
type input "xyz"
click at [335, 373] on div "Tell us about the contractor's services and expected availability. Expected sta…" at bounding box center [294, 248] width 570 height 425
click at [800, 472] on button "Save & Continue" at bounding box center [833, 474] width 144 height 27
